Goal: Information Seeking & Learning: Compare options

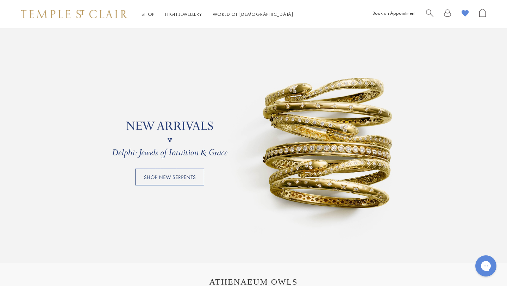
scroll to position [566, 0]
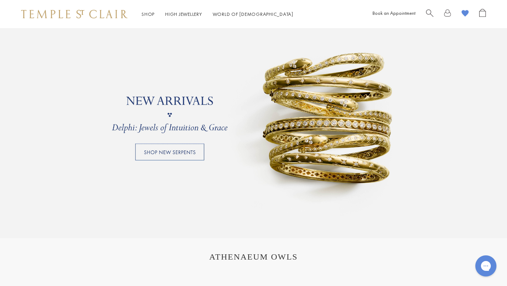
click at [168, 154] on link at bounding box center [253, 115] width 507 height 246
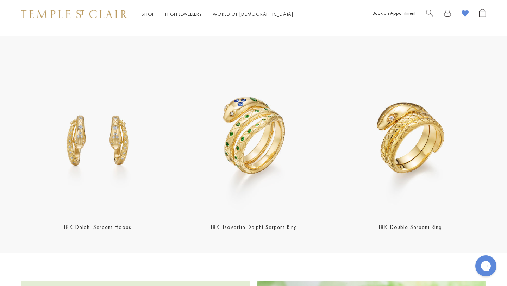
scroll to position [722, 0]
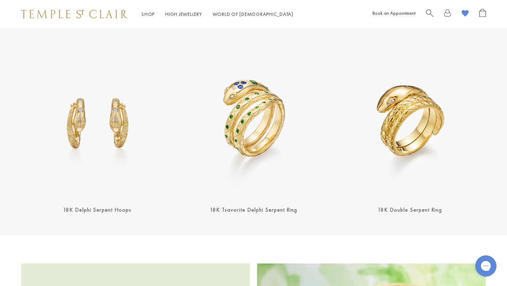
click at [391, 115] on img at bounding box center [410, 121] width 152 height 152
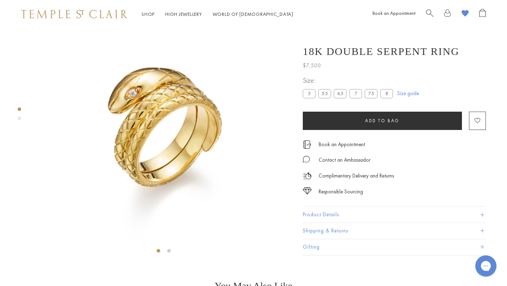
click at [19, 118] on div "Product gallery navigation" at bounding box center [20, 119] width 4 height 4
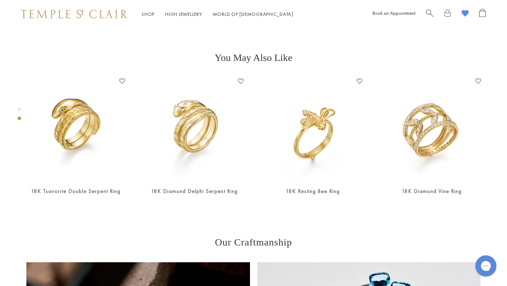
scroll to position [257, 0]
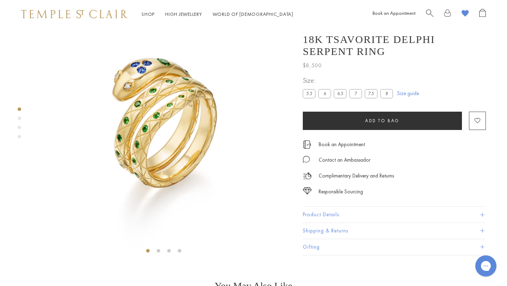
click at [19, 118] on div "Product gallery navigation" at bounding box center [20, 119] width 4 height 4
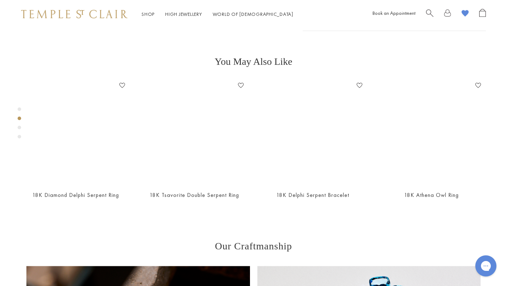
scroll to position [257, 0]
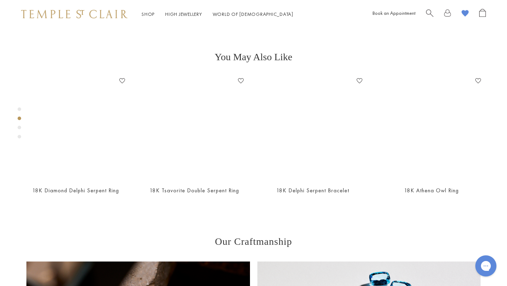
click at [19, 126] on div "Product gallery navigation" at bounding box center [20, 128] width 4 height 4
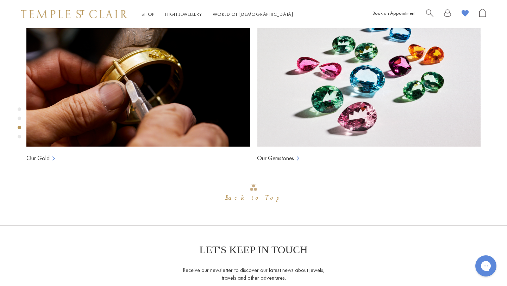
scroll to position [514, 0]
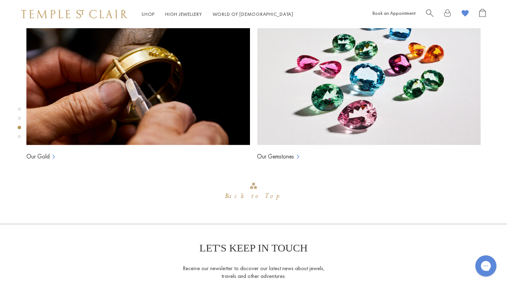
click at [19, 136] on div "Product gallery navigation" at bounding box center [20, 137] width 4 height 4
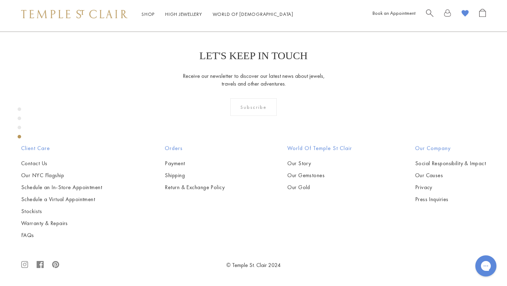
scroll to position [771, 0]
click at [19, 118] on div "Product gallery navigation" at bounding box center [20, 119] width 4 height 4
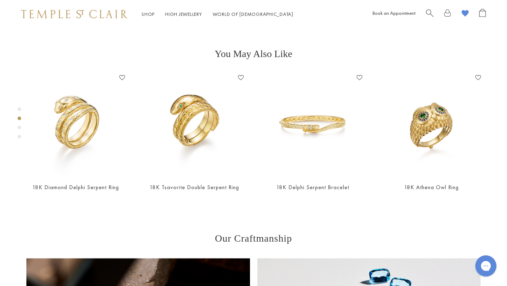
scroll to position [257, 0]
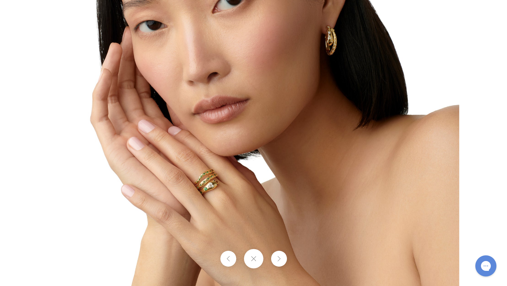
click at [207, 183] on img at bounding box center [254, 80] width 412 height 412
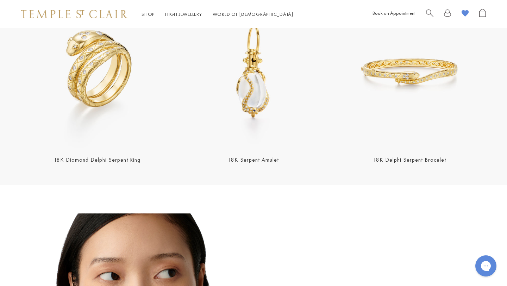
scroll to position [270, 0]
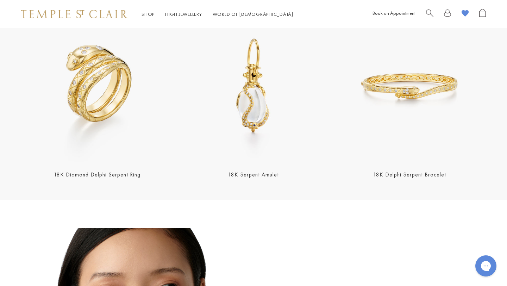
click at [113, 127] on img at bounding box center [97, 86] width 152 height 152
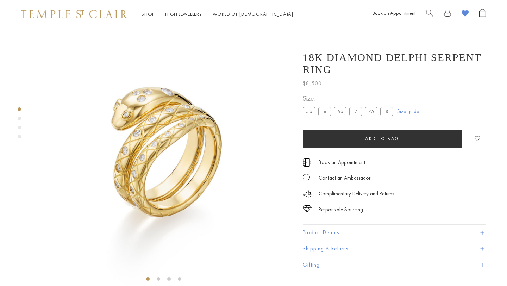
click at [19, 117] on div "Product gallery navigation" at bounding box center [20, 119] width 4 height 4
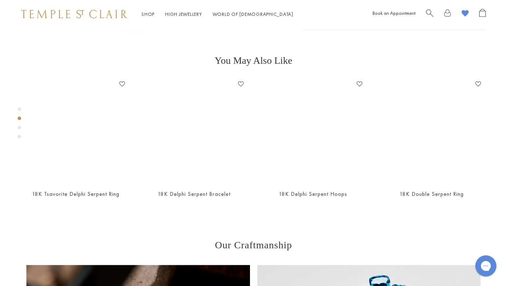
scroll to position [257, 0]
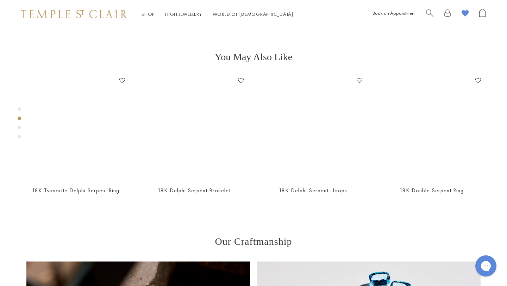
click at [19, 126] on div "Product gallery navigation" at bounding box center [20, 128] width 4 height 4
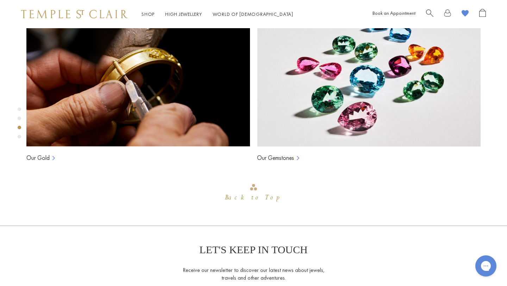
scroll to position [514, 0]
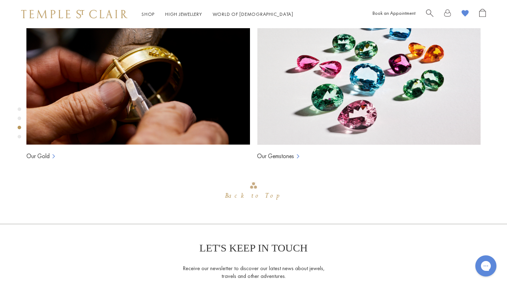
click at [20, 136] on div "Product gallery navigation" at bounding box center [20, 137] width 4 height 4
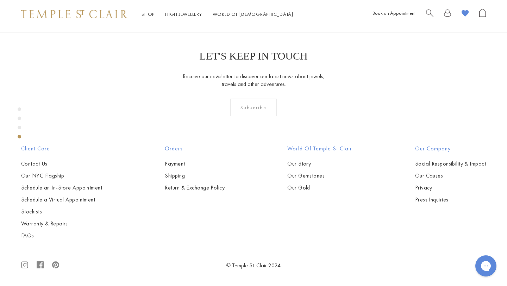
scroll to position [771, 0]
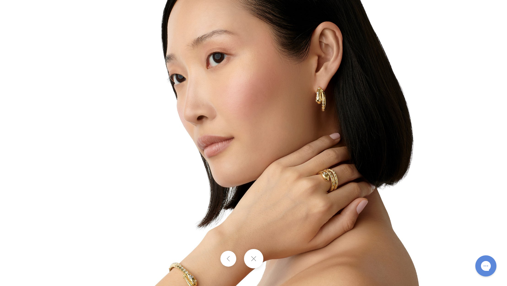
click at [324, 99] on img at bounding box center [254, 143] width 412 height 412
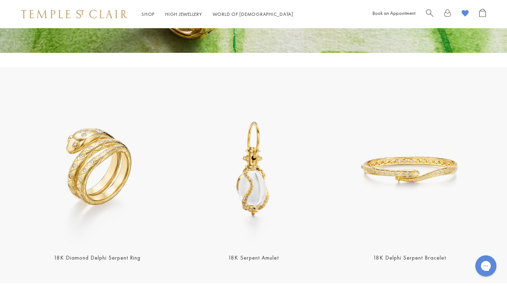
scroll to position [290, 0]
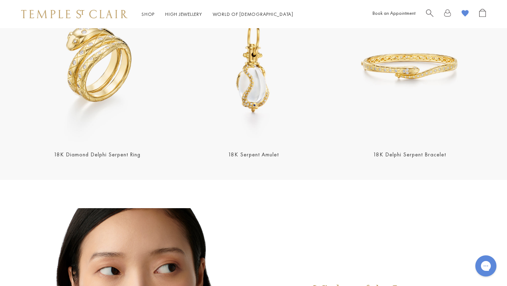
click at [412, 85] on img at bounding box center [410, 66] width 152 height 152
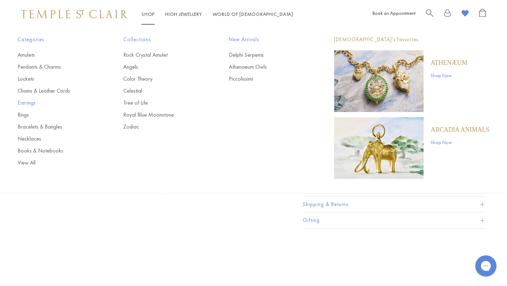
click at [31, 105] on link "Earrings" at bounding box center [56, 103] width 77 height 8
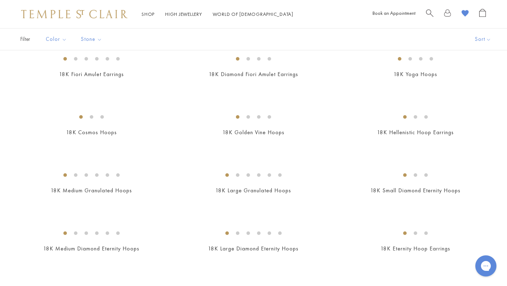
scroll to position [683, 0]
